Goal: Task Accomplishment & Management: Use online tool/utility

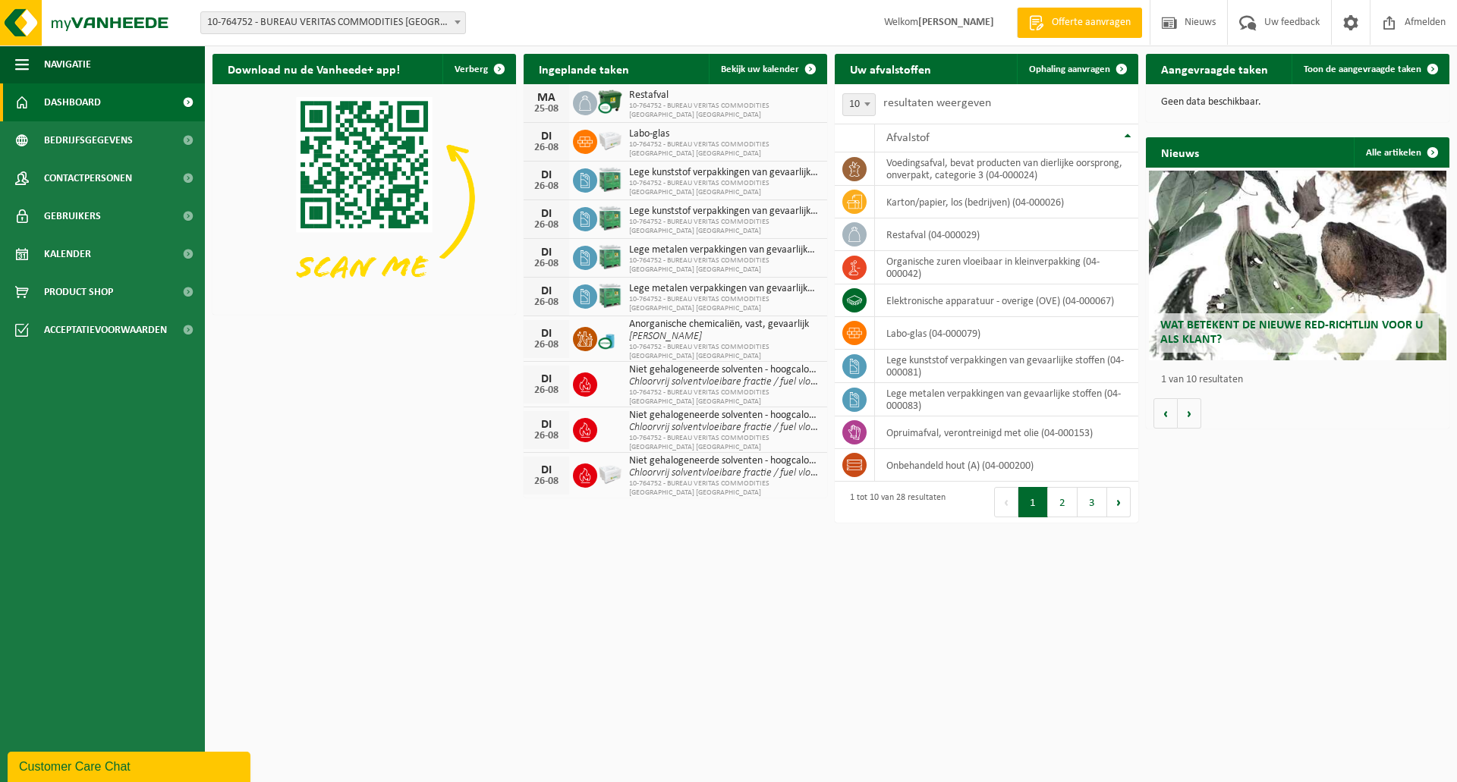
click at [78, 95] on span "Dashboard" at bounding box center [72, 102] width 57 height 38
click at [77, 248] on span "Kalender" at bounding box center [67, 254] width 47 height 38
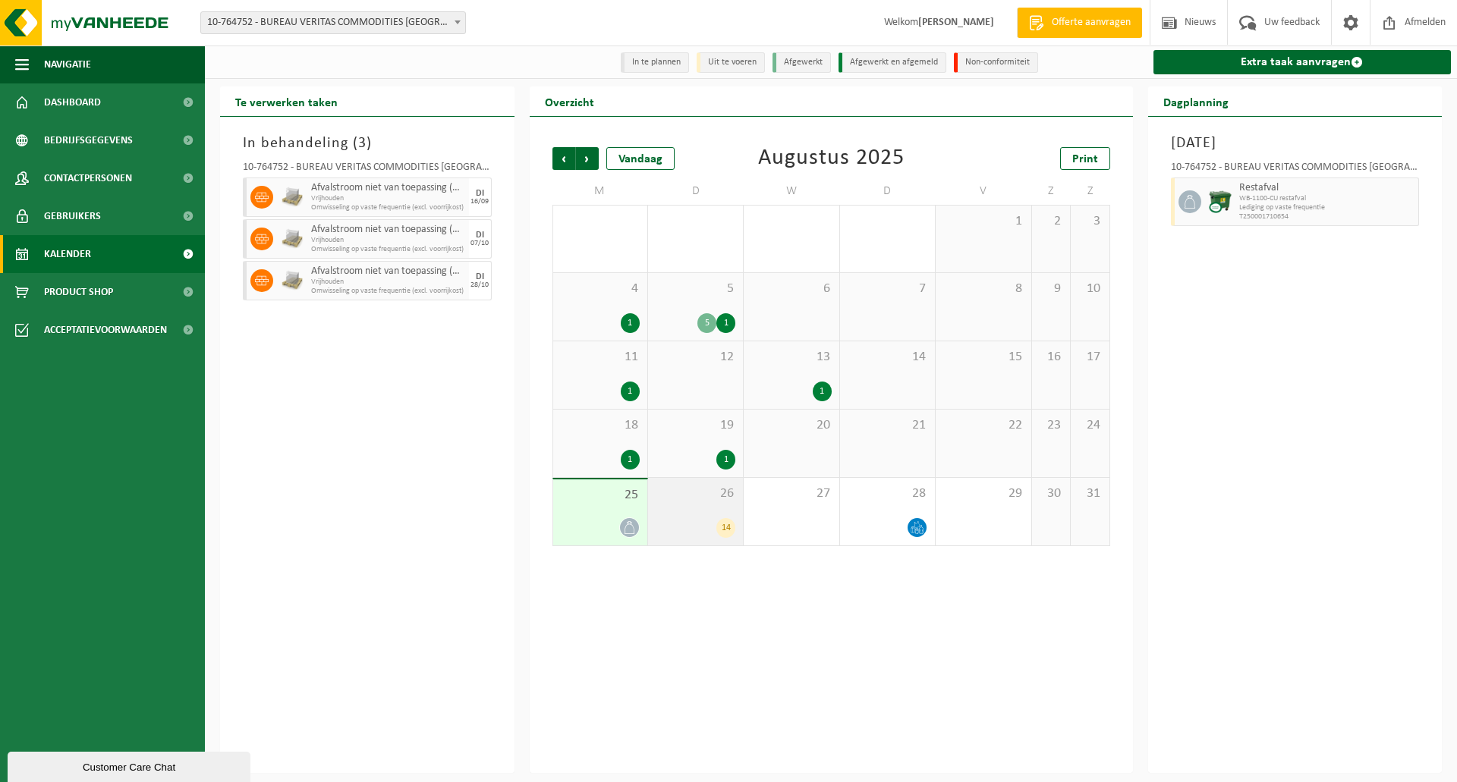
click at [728, 526] on div "14" at bounding box center [725, 528] width 19 height 20
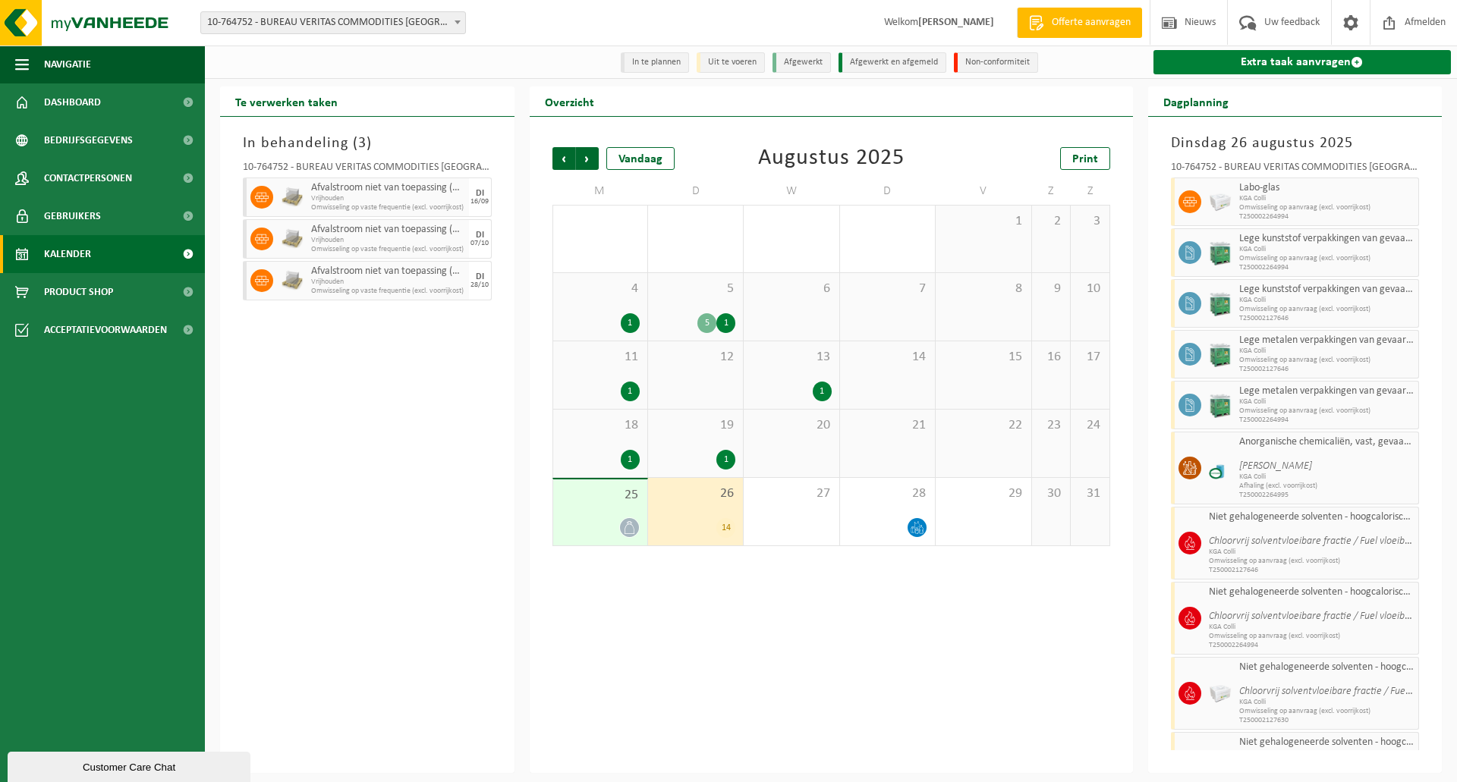
click at [1325, 62] on link "Extra taak aanvragen" at bounding box center [1302, 62] width 298 height 24
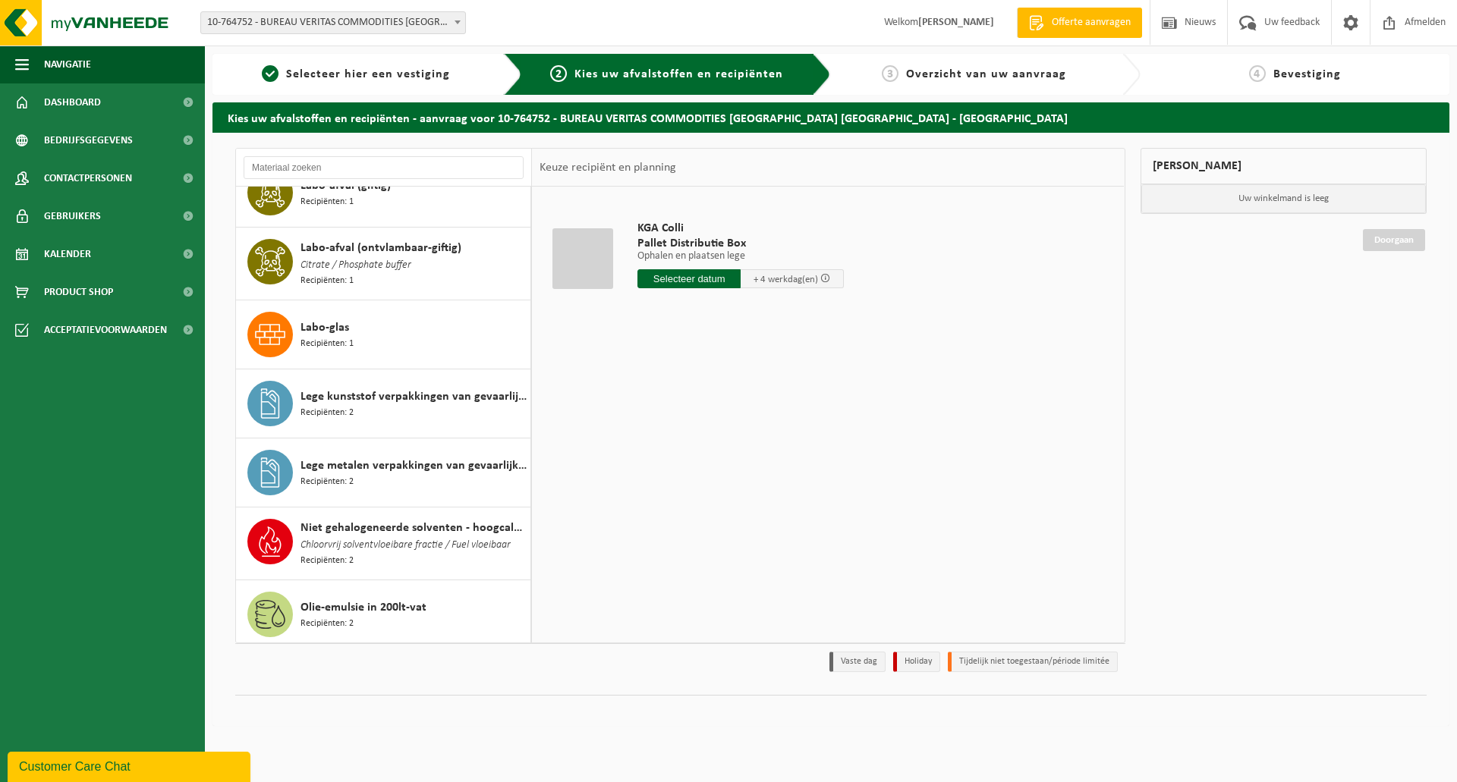
scroll to position [509, 0]
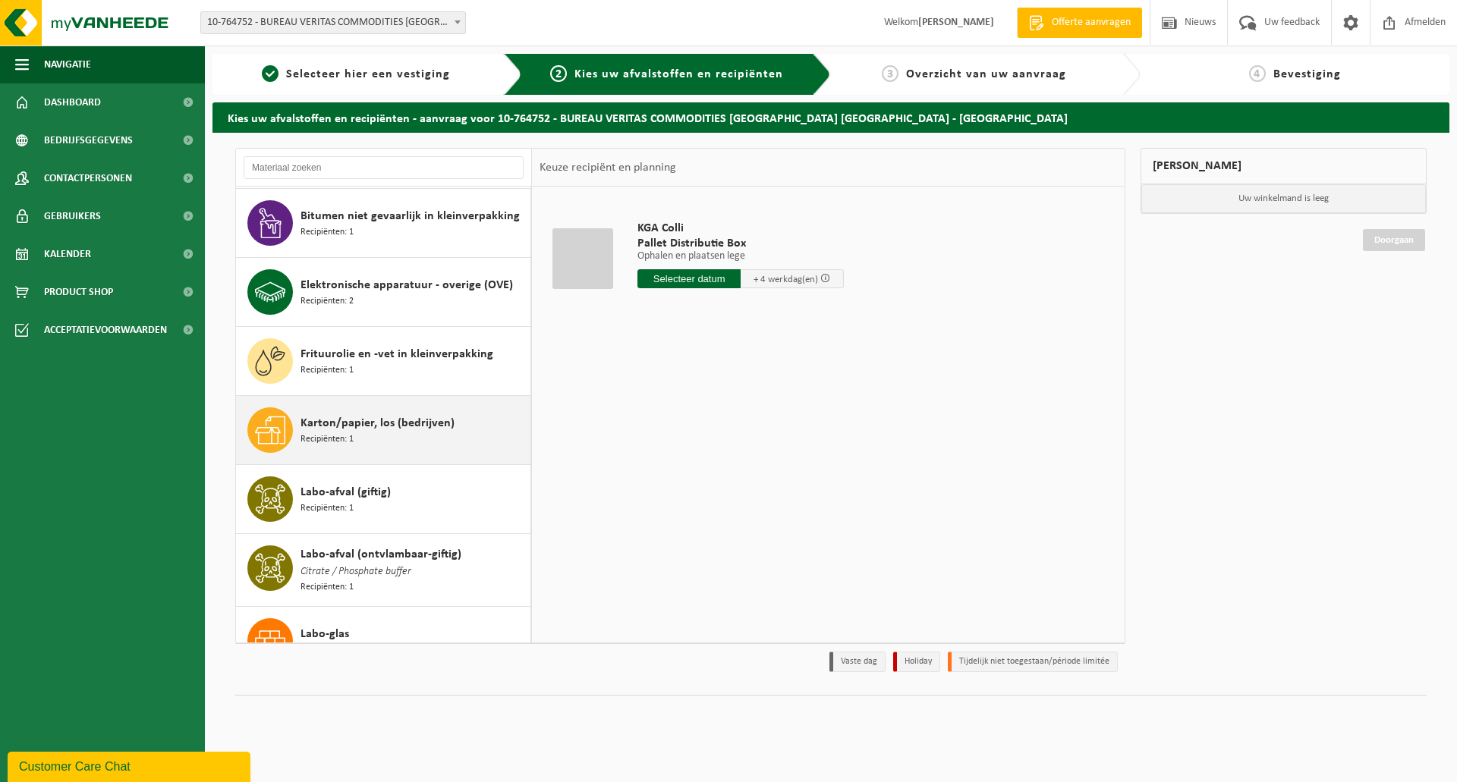
click at [398, 418] on span "Karton/papier, los (bedrijven)" at bounding box center [377, 423] width 154 height 18
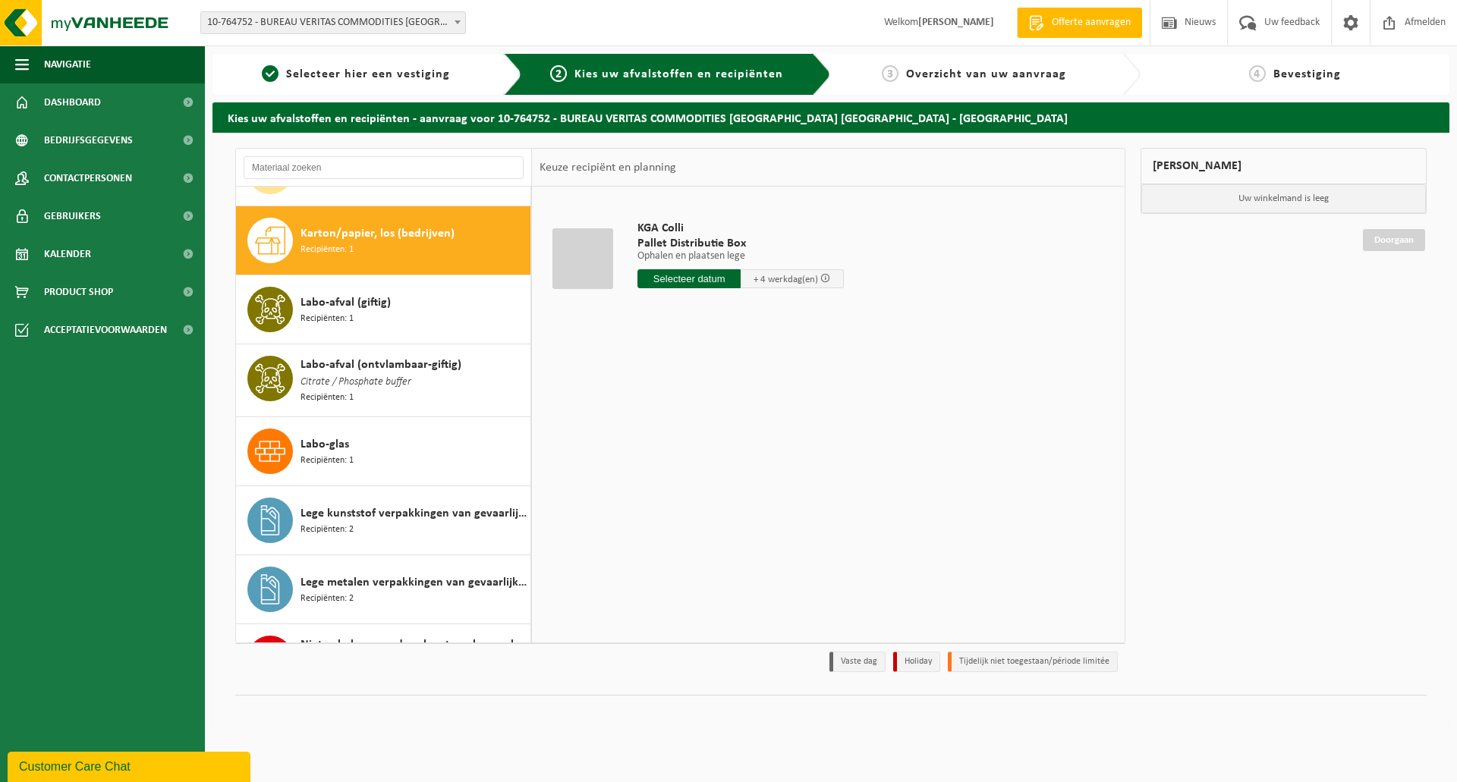
scroll to position [486, 0]
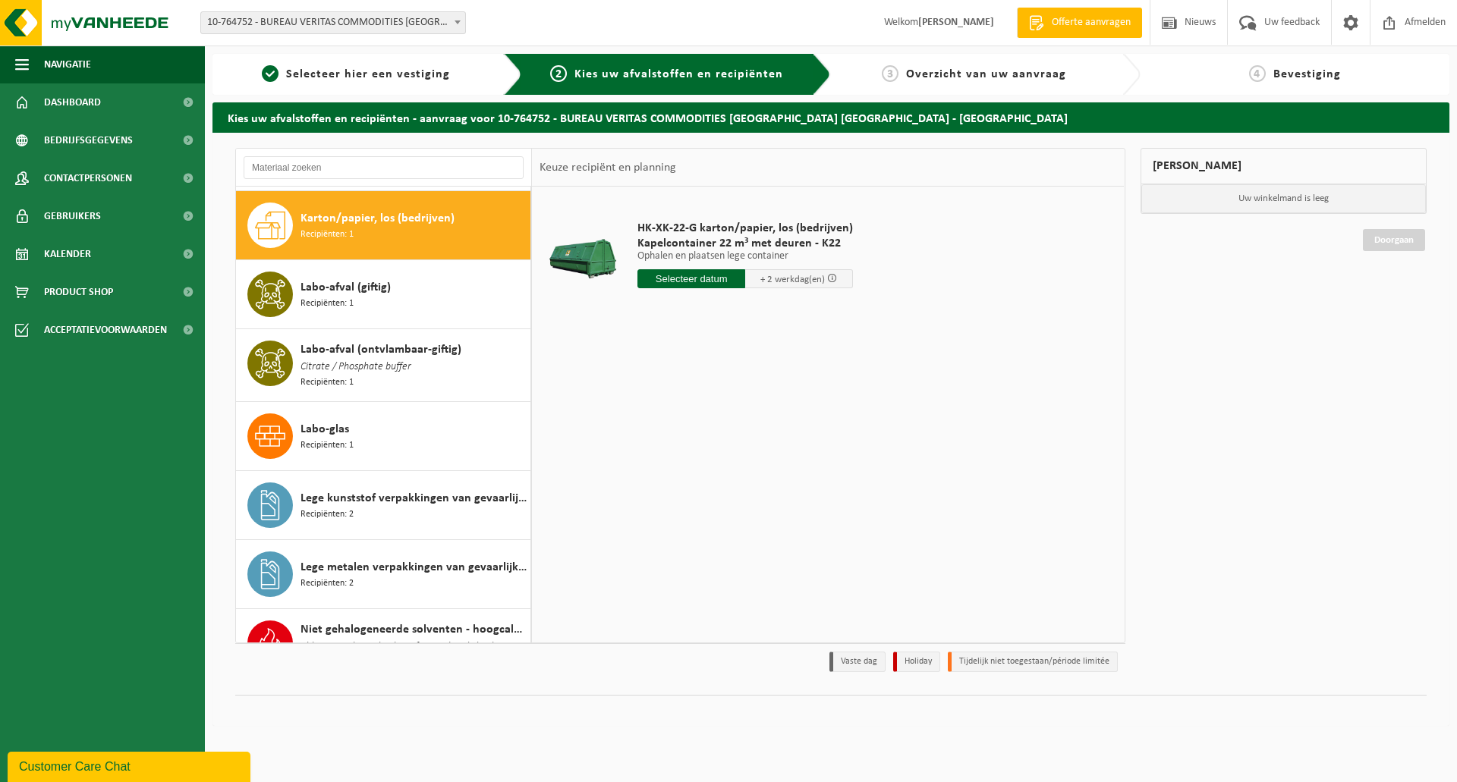
click at [709, 276] on input "text" at bounding box center [691, 278] width 108 height 19
click at [706, 460] on div "27" at bounding box center [704, 462] width 27 height 24
type input "Van 2025-08-27"
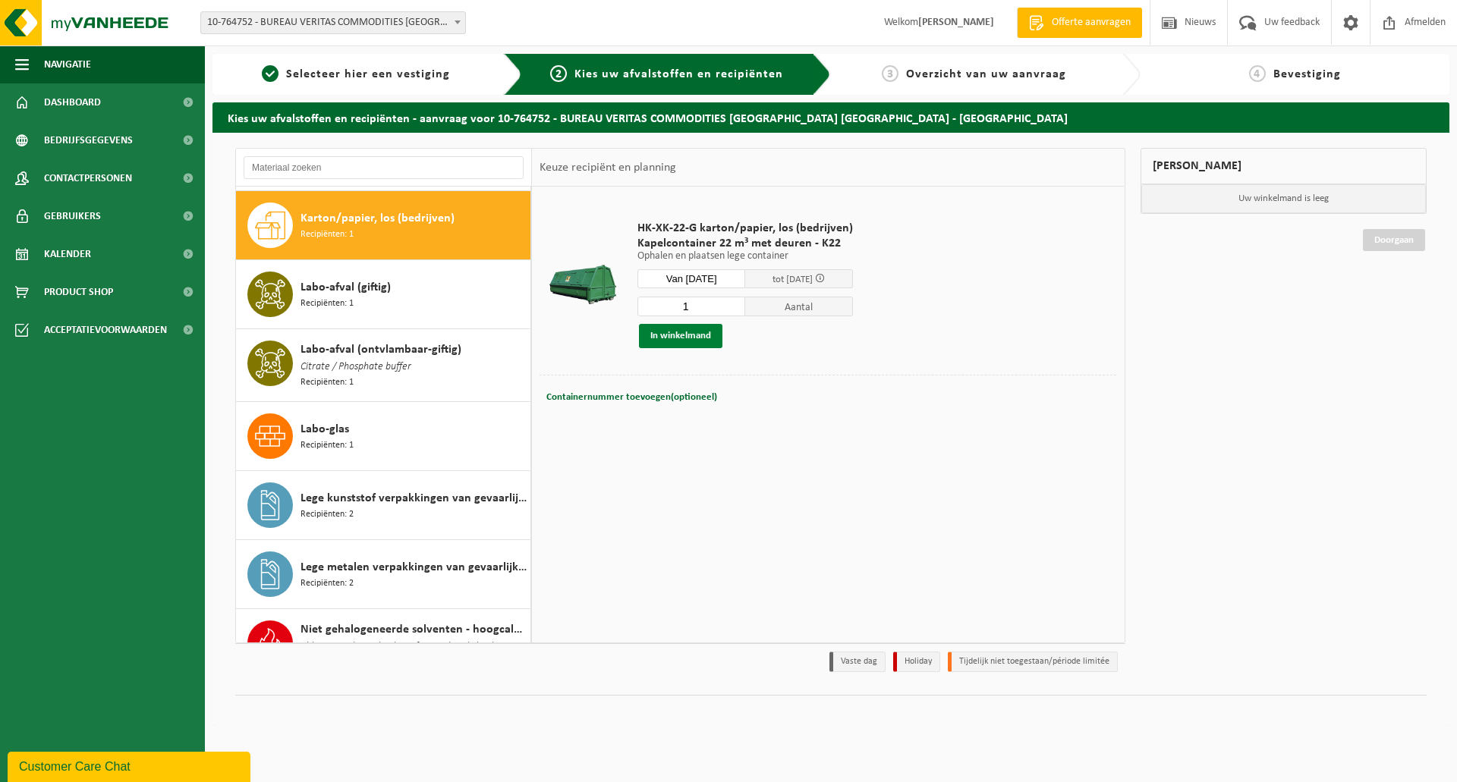
click at [694, 332] on button "In winkelmand" at bounding box center [680, 336] width 83 height 24
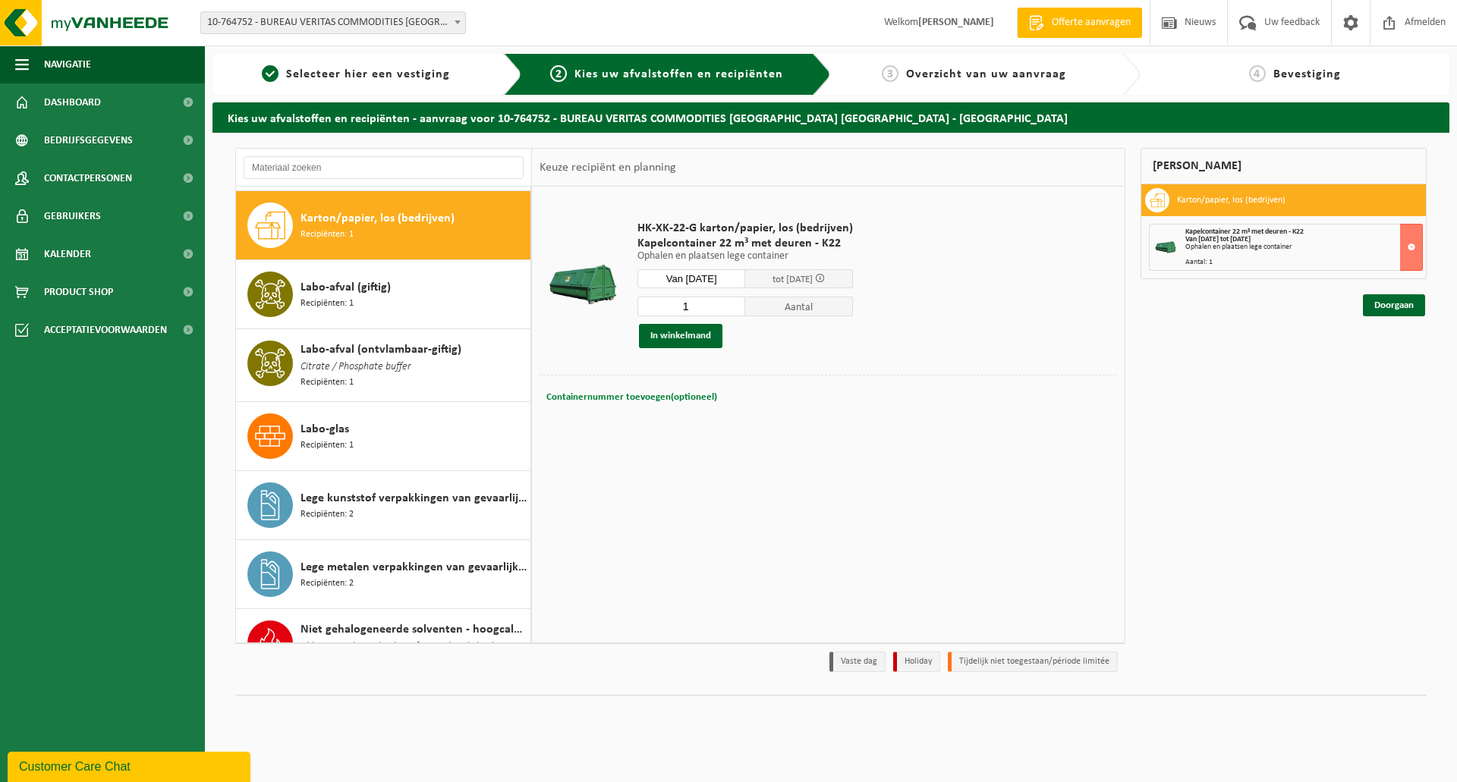
click at [627, 389] on button "Containernummer toevoegen(optioneel) Annuleren" at bounding box center [632, 397] width 174 height 21
click at [690, 394] on input "text" at bounding box center [739, 397] width 281 height 20
click at [681, 394] on input "text" at bounding box center [739, 397] width 281 height 20
type input "25-FAC-BEANT-0160"
click at [1387, 308] on link "Doorgaan" at bounding box center [1393, 305] width 62 height 22
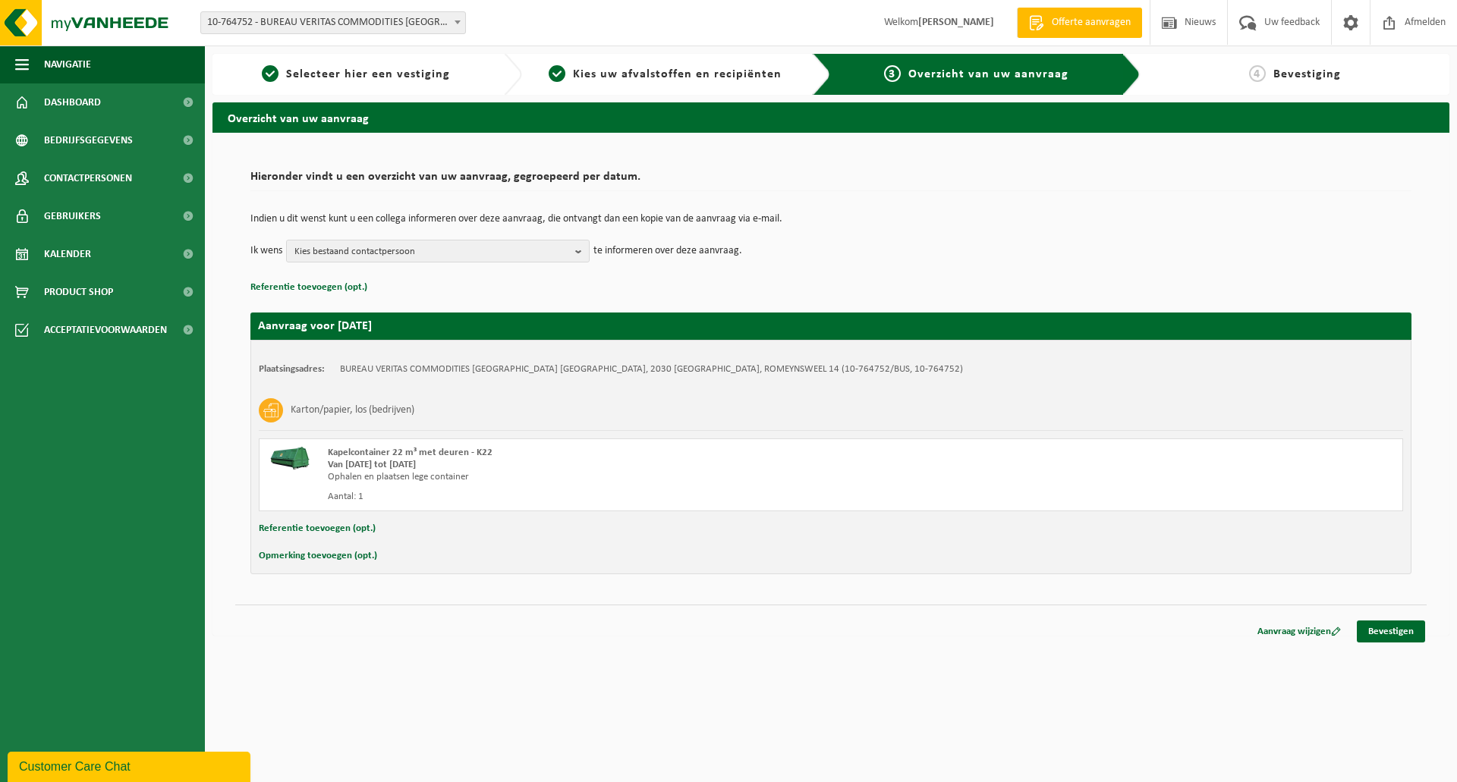
click at [361, 526] on button "Referentie toevoegen (opt.)" at bounding box center [317, 529] width 117 height 20
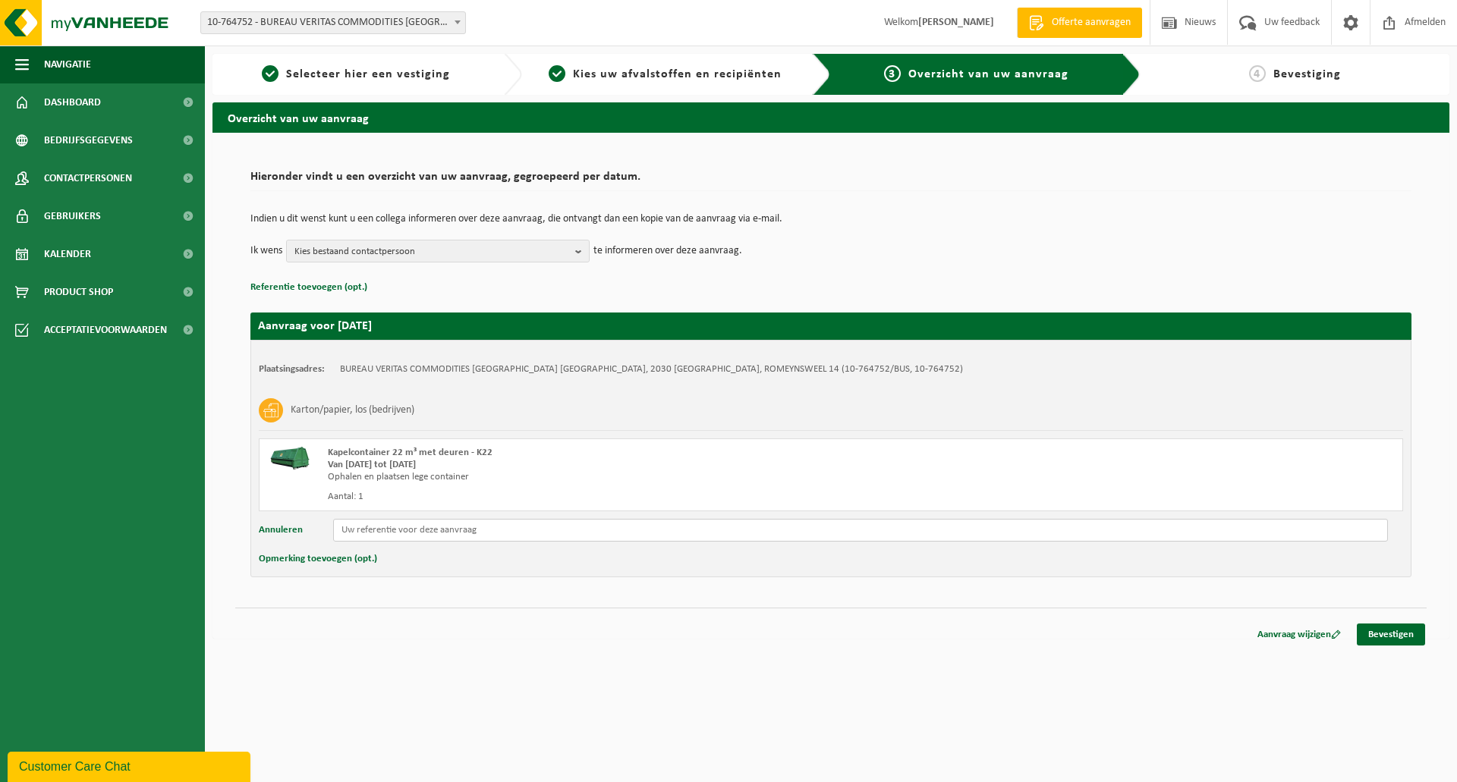
click at [367, 526] on input "text" at bounding box center [860, 530] width 1054 height 23
type input "25-BEANT-FAC-0160"
click at [1388, 634] on link "Bevestigen" at bounding box center [1390, 635] width 68 height 22
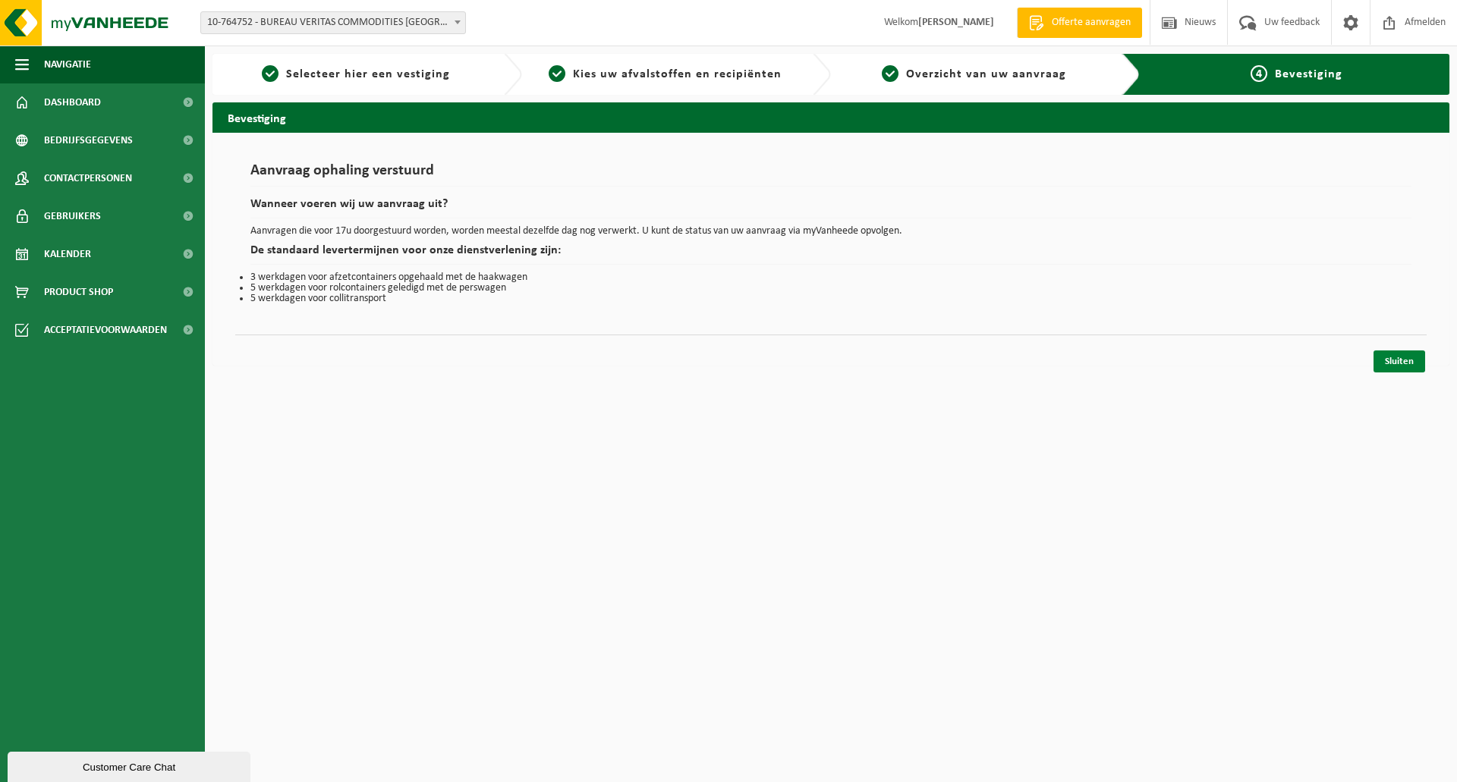
click at [1399, 363] on link "Sluiten" at bounding box center [1399, 361] width 52 height 22
